Goal: Information Seeking & Learning: Learn about a topic

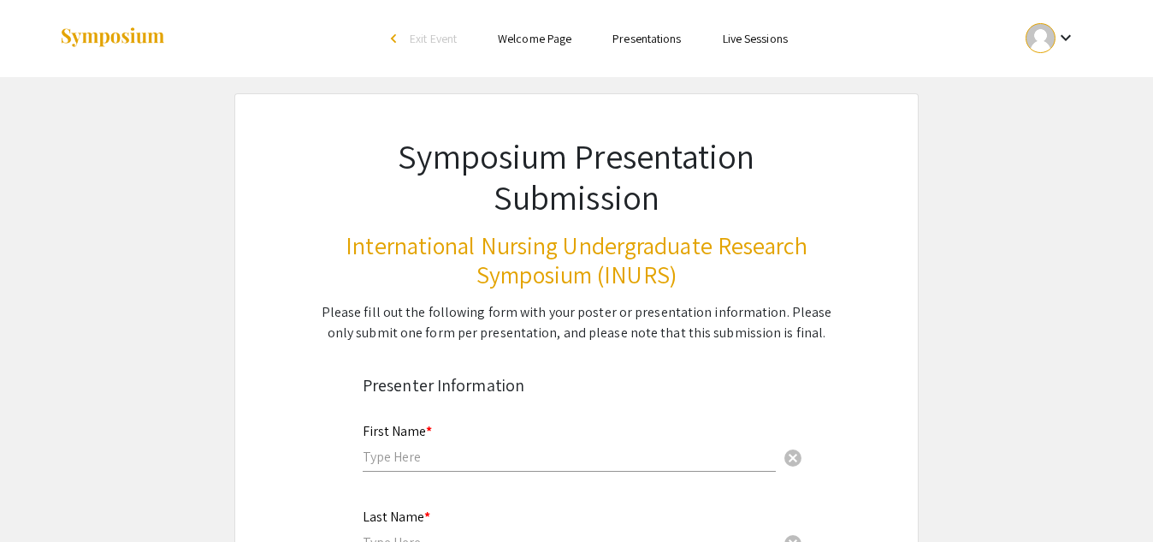
click at [1046, 46] on div at bounding box center [1041, 38] width 30 height 30
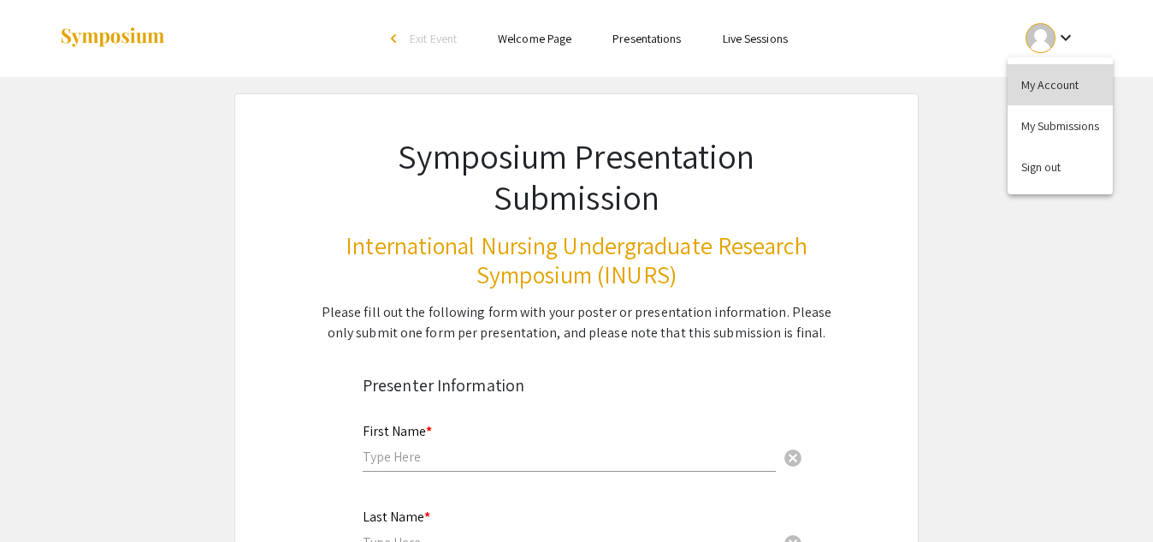
click at [1046, 78] on button "My Account" at bounding box center [1060, 84] width 105 height 41
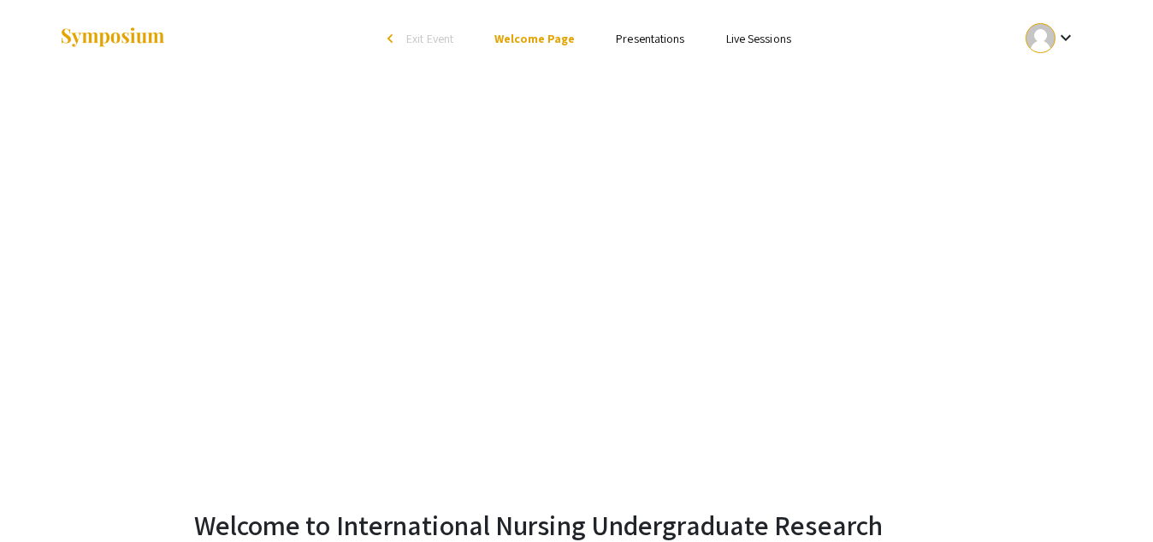
click at [653, 36] on link "Presentations" at bounding box center [650, 38] width 68 height 15
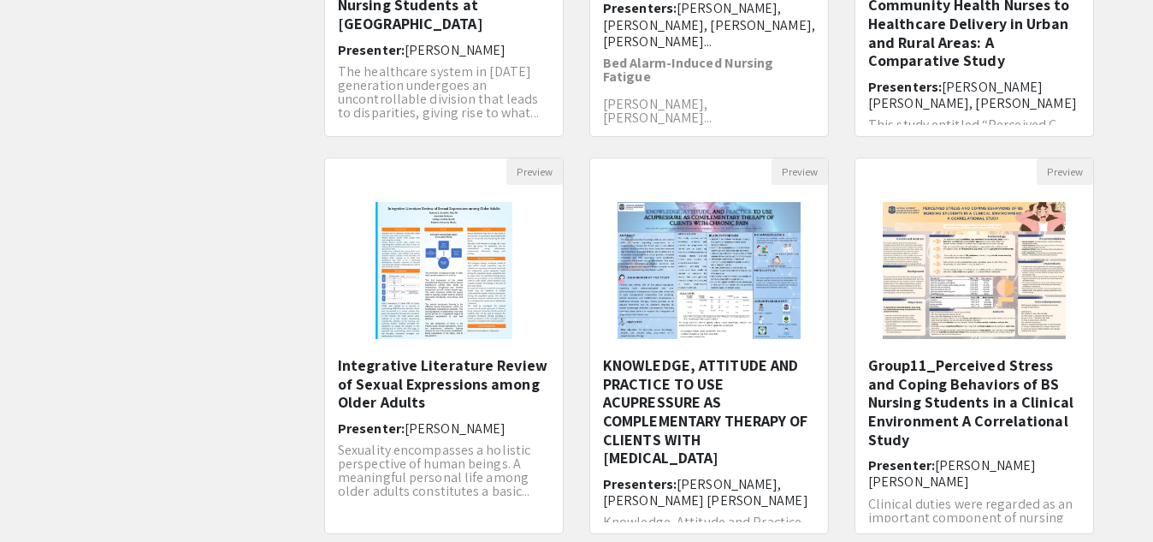
scroll to position [513, 0]
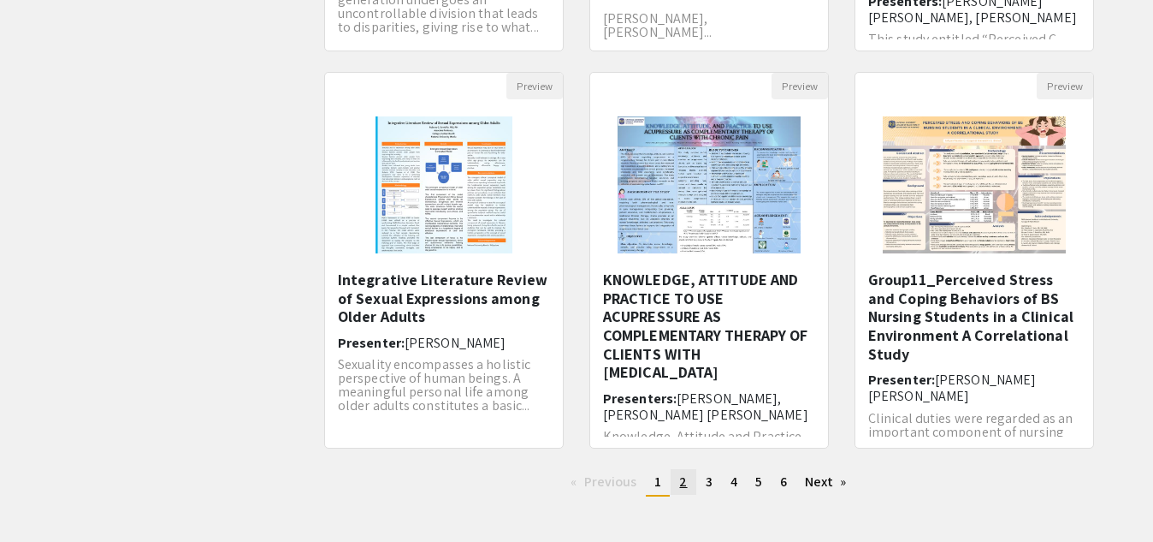
click at [690, 487] on link "page 2" at bounding box center [683, 482] width 25 height 26
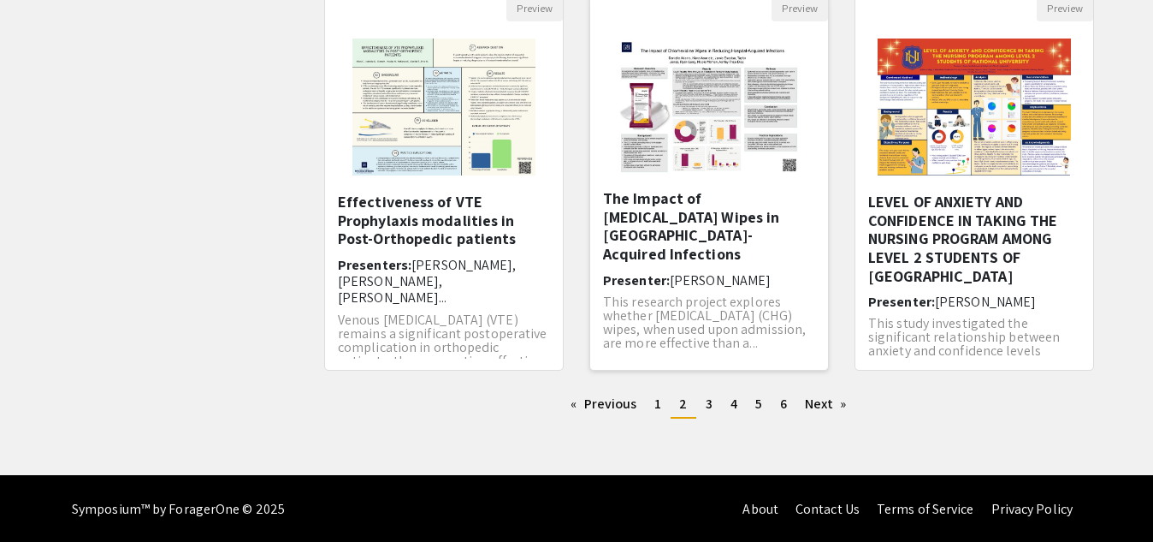
scroll to position [593, 0]
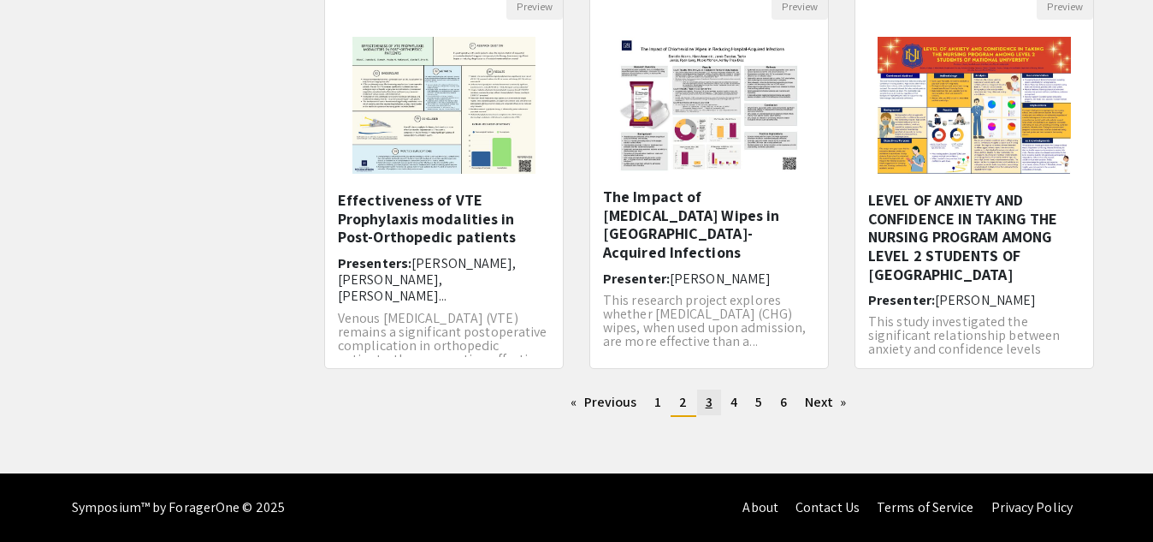
click at [705, 411] on link "page 3" at bounding box center [709, 402] width 24 height 26
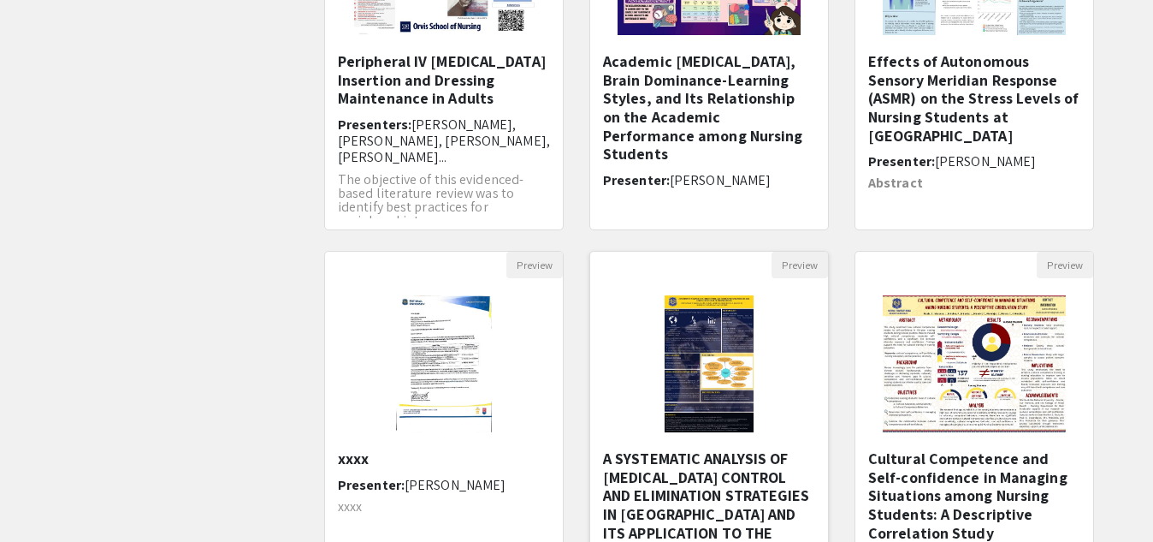
scroll to position [513, 0]
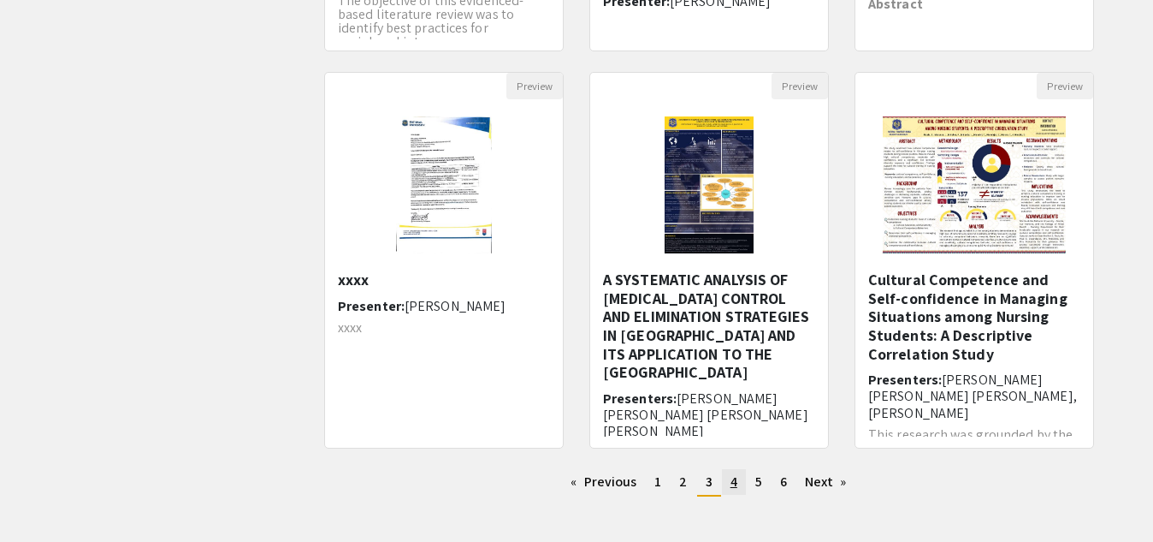
click at [735, 487] on span "4" at bounding box center [734, 481] width 7 height 18
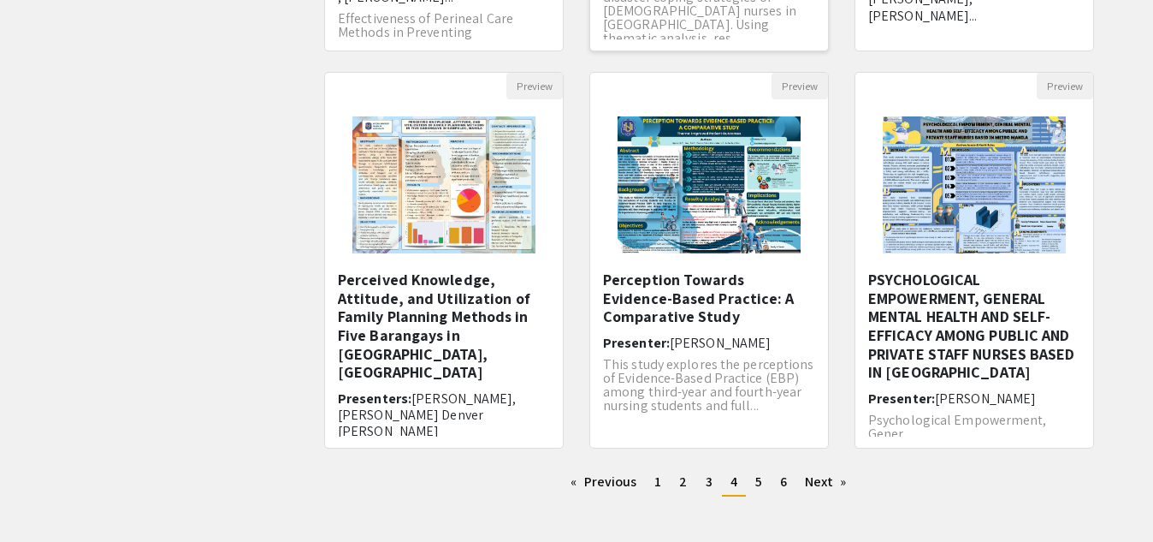
scroll to position [593, 0]
